Goal: Information Seeking & Learning: Compare options

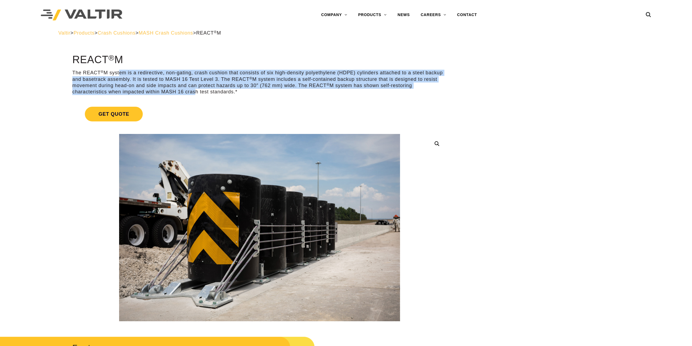
drag, startPoint x: 118, startPoint y: 73, endPoint x: 192, endPoint y: 91, distance: 75.7
click at [192, 91] on p "The REACT ® M system is a redirective, non-gating, crash cushion that consists …" at bounding box center [259, 83] width 374 height 26
click at [194, 91] on p "The REACT ® M system is a redirective, non-gating, crash cushion that consists …" at bounding box center [259, 83] width 374 height 26
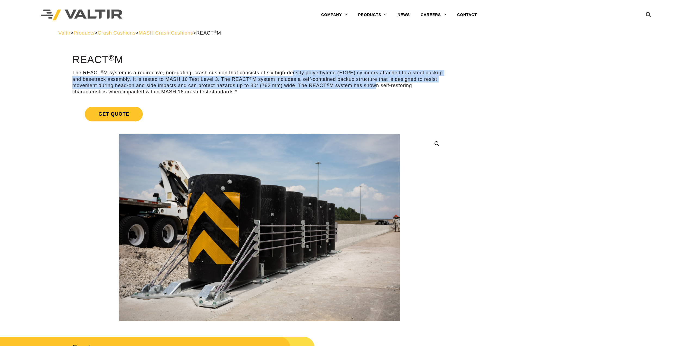
drag, startPoint x: 290, startPoint y: 73, endPoint x: 375, endPoint y: 84, distance: 85.8
click at [375, 84] on p "The REACT ® M system is a redirective, non-gating, crash cushion that consists …" at bounding box center [259, 83] width 374 height 26
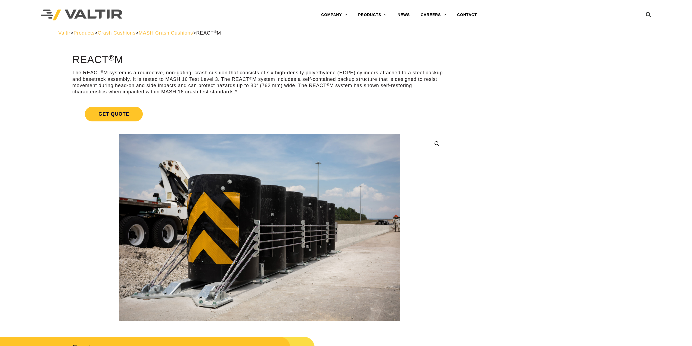
click at [386, 86] on p "The REACT ® M system is a redirective, non-gating, crash cushion that consists …" at bounding box center [259, 83] width 374 height 26
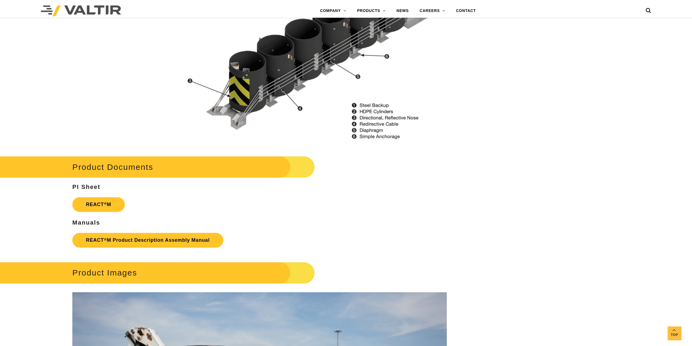
scroll to position [707, 0]
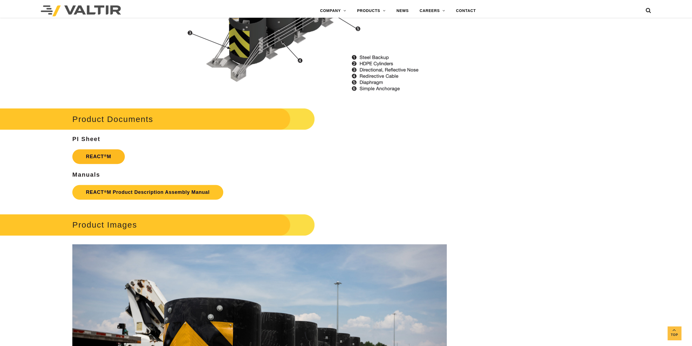
click at [107, 155] on strong "REACT ® M" at bounding box center [98, 156] width 25 height 5
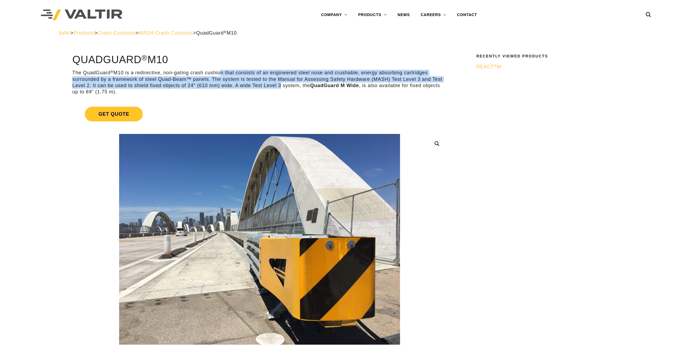
drag, startPoint x: 220, startPoint y: 73, endPoint x: 278, endPoint y: 88, distance: 59.9
click at [278, 88] on p "The QuadGuard ® M10 is a redirective, non-gating crash cushion that consists of…" at bounding box center [259, 83] width 374 height 26
click at [279, 86] on p "The QuadGuard ® M10 is a redirective, non-gating crash cushion that consists of…" at bounding box center [259, 83] width 374 height 26
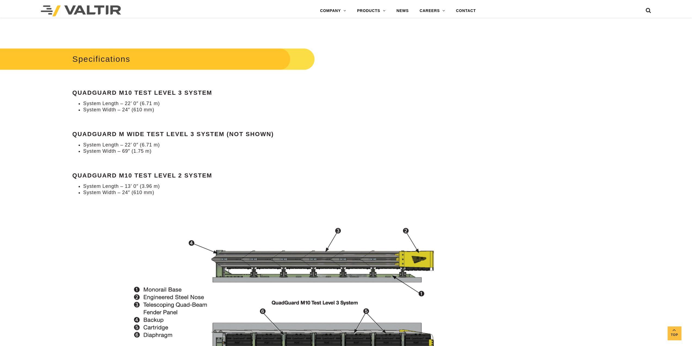
scroll to position [544, 0]
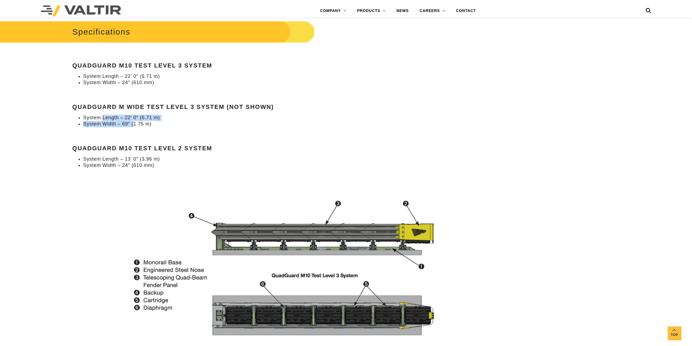
drag, startPoint x: 103, startPoint y: 117, endPoint x: 134, endPoint y: 122, distance: 30.9
click at [134, 122] on ul "System Length – 22’ 0″ (6.71 m) System Width – 69″ (1.75 m)" at bounding box center [259, 120] width 374 height 13
click at [141, 124] on li "System Width – 69″ (1.75 m)" at bounding box center [265, 124] width 364 height 6
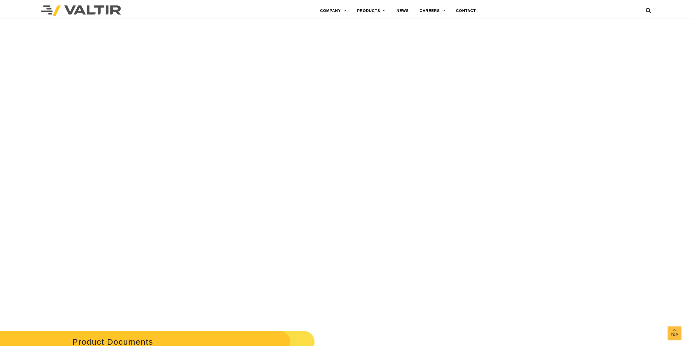
scroll to position [2338, 0]
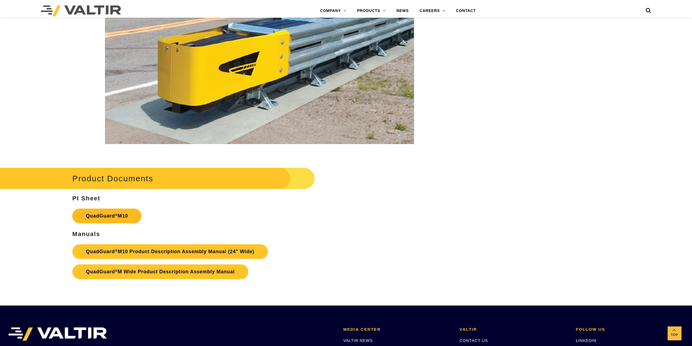
click at [111, 215] on link "QuadGuard ® M10" at bounding box center [106, 215] width 69 height 15
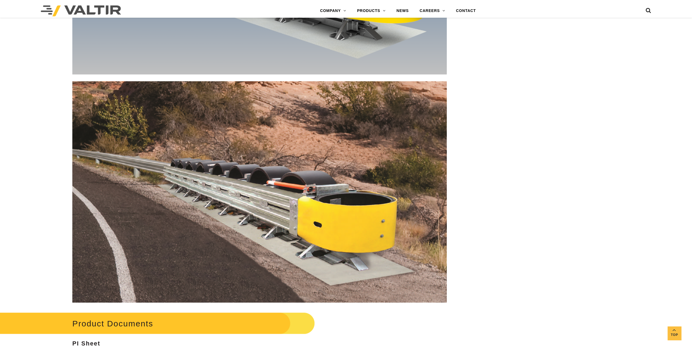
scroll to position [3236, 0]
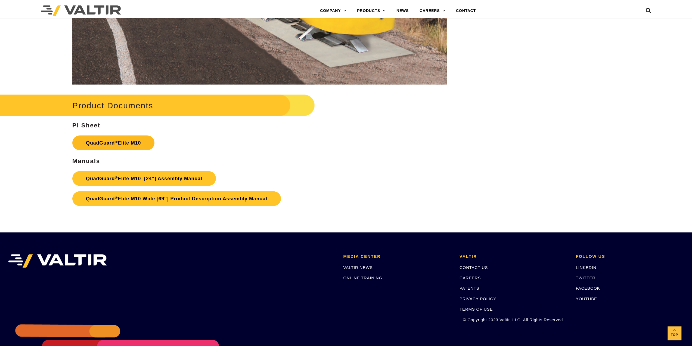
click at [129, 143] on link "QuadGuard ® Elite M10" at bounding box center [113, 142] width 82 height 15
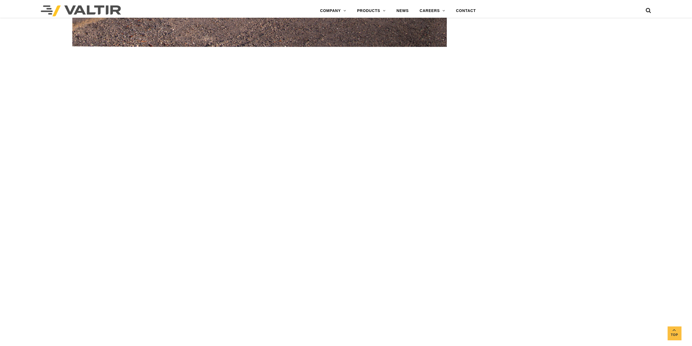
scroll to position [2420, 0]
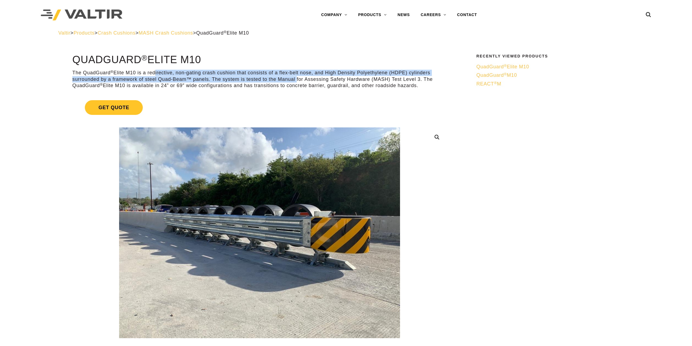
drag, startPoint x: 154, startPoint y: 72, endPoint x: 295, endPoint y: 80, distance: 141.7
click at [295, 80] on p "The QuadGuard ® Elite M10 is a redirective, non-gating crash cushion that consi…" at bounding box center [259, 79] width 374 height 19
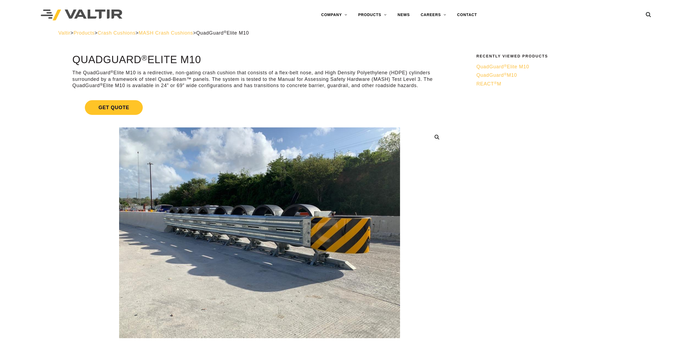
click at [305, 83] on p "The QuadGuard ® Elite M10 is a redirective, non-gating crash cushion that consi…" at bounding box center [259, 79] width 374 height 19
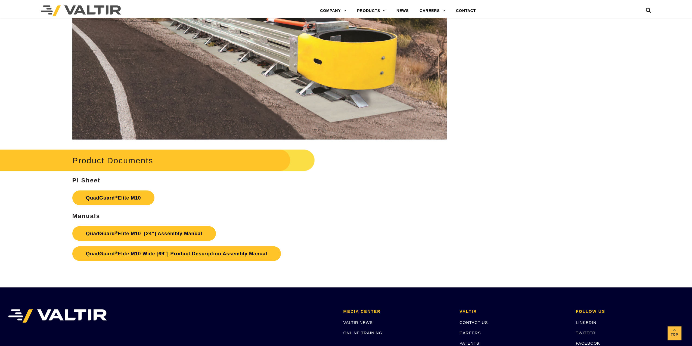
scroll to position [3285, 0]
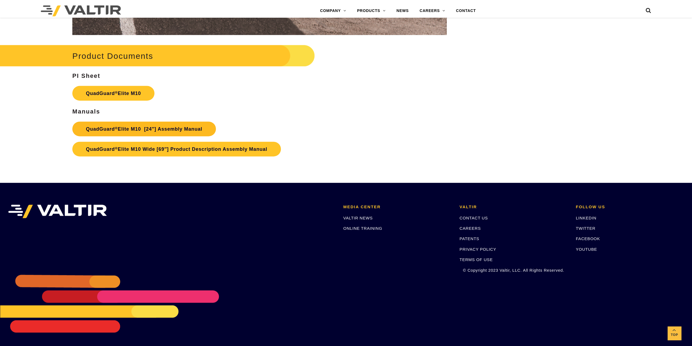
click at [180, 128] on link "QuadGuard ® Elite M10 [24″] Assembly Manual" at bounding box center [144, 129] width 144 height 15
